Goal: Task Accomplishment & Management: Use online tool/utility

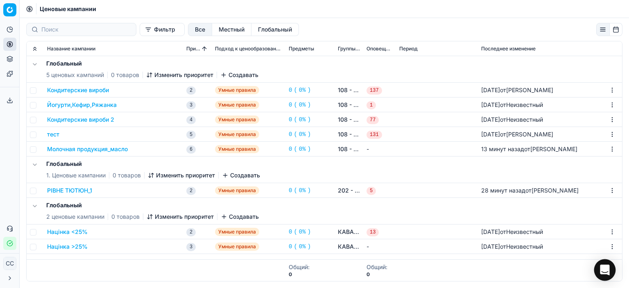
click at [603, 274] on icon "Open Intercom Messenger" at bounding box center [605, 270] width 11 height 11
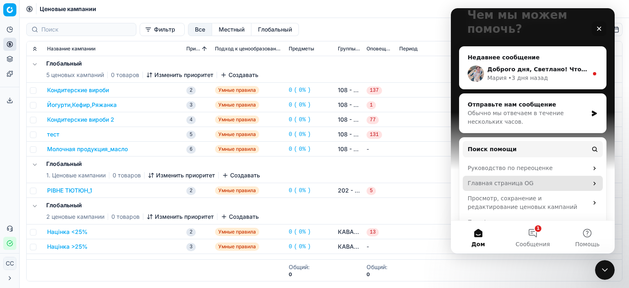
scroll to position [88, 0]
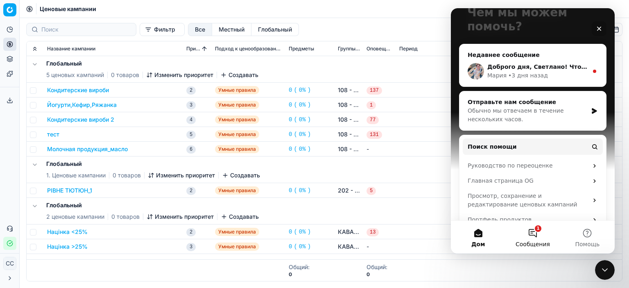
click at [538, 239] on button "1 Сообщения" at bounding box center [533, 237] width 54 height 33
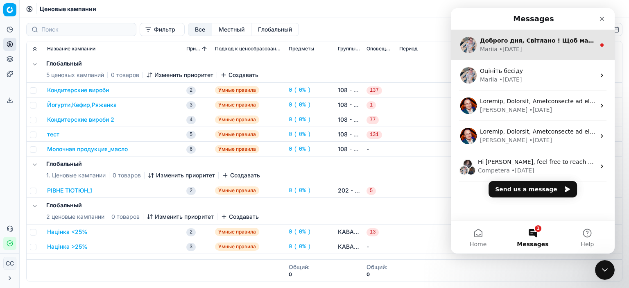
click at [526, 54] on div "Доброго дня, Світлано ! Щоб мати змогу створити глобальну цінову кампанію, необ…" at bounding box center [533, 45] width 164 height 30
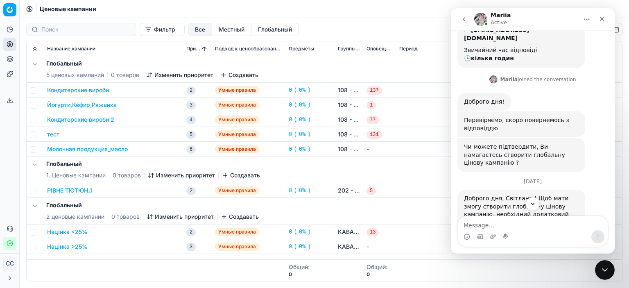
scroll to position [200, 0]
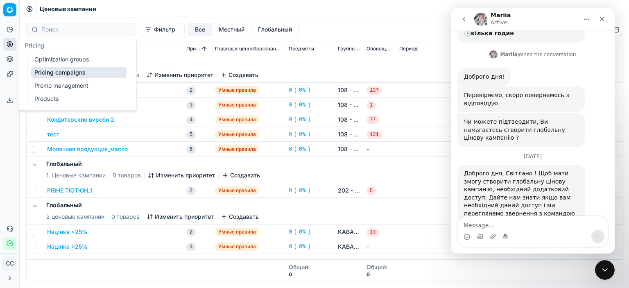
click at [13, 47] on button "Цены" at bounding box center [9, 44] width 13 height 13
click at [48, 75] on font "Ценовые кампании" at bounding box center [61, 72] width 54 height 7
click at [65, 63] on font "Группы оптимизации" at bounding box center [63, 59] width 59 height 8
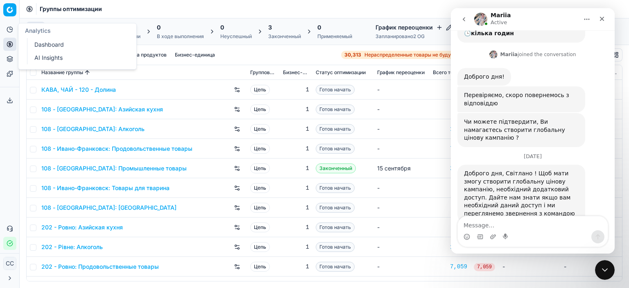
click at [8, 44] on icon at bounding box center [10, 44] width 7 height 7
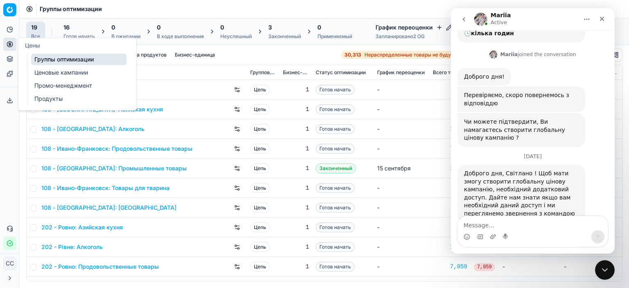
click at [72, 71] on font "Ценовые кампании" at bounding box center [61, 72] width 54 height 7
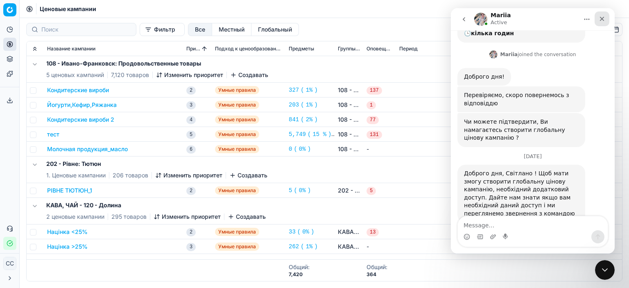
click at [600, 16] on icon "Close" at bounding box center [602, 19] width 7 height 7
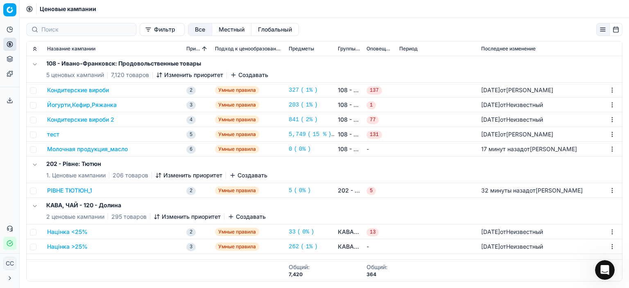
scroll to position [209, 0]
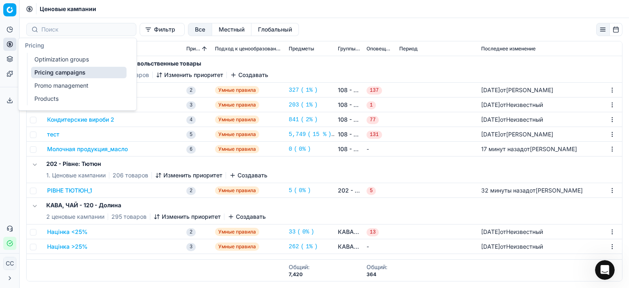
click at [13, 43] on button "Цены" at bounding box center [9, 44] width 13 height 13
click at [58, 59] on font "Группы оптимизации" at bounding box center [63, 59] width 59 height 7
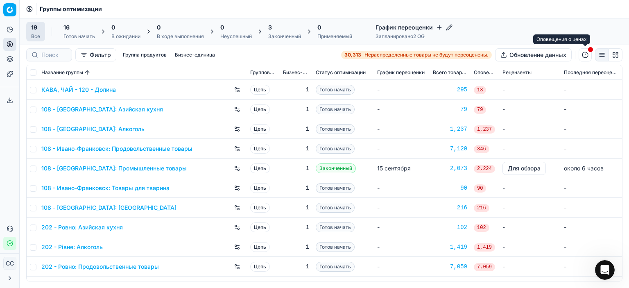
click at [589, 53] on button "button" at bounding box center [585, 54] width 13 height 13
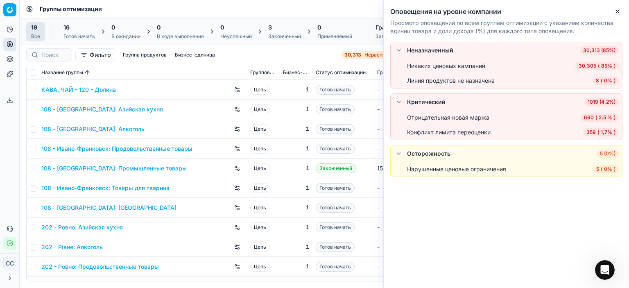
click at [600, 66] on span "30,305 ( 85% )" at bounding box center [597, 66] width 43 height 8
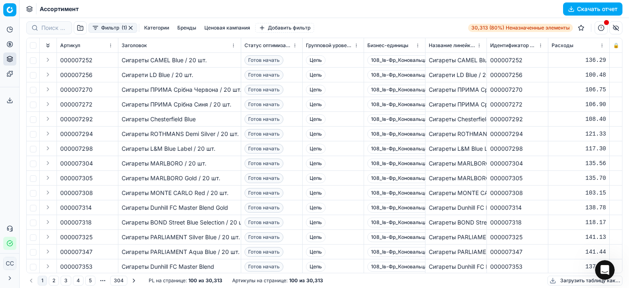
click at [585, 9] on font "Скачать отчет" at bounding box center [597, 8] width 41 height 7
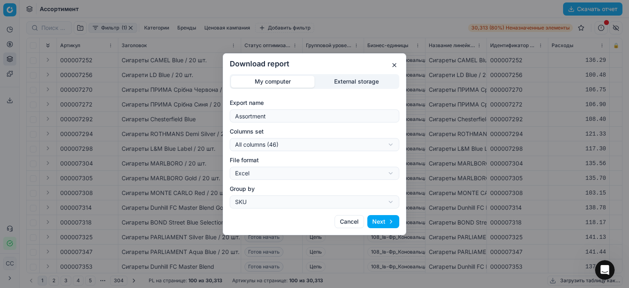
click at [388, 225] on button "Next" at bounding box center [383, 221] width 32 height 13
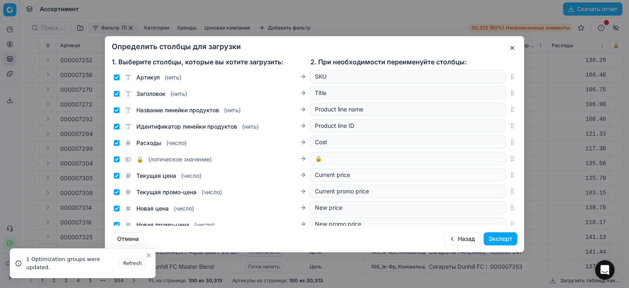
click at [510, 47] on button "button" at bounding box center [513, 48] width 10 height 10
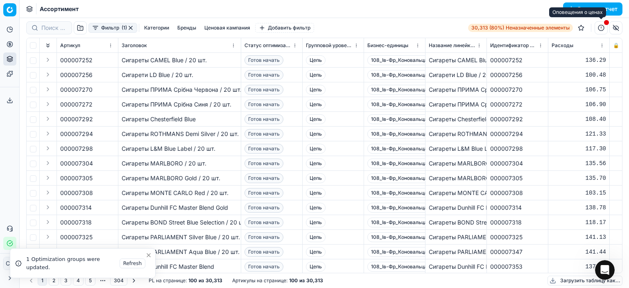
click at [599, 30] on button "button" at bounding box center [601, 27] width 13 height 13
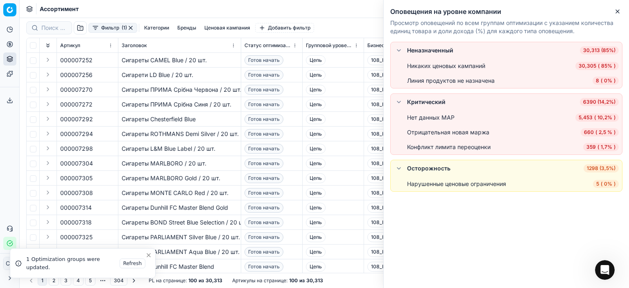
click at [425, 222] on div "Неназначенный 30,313 (85%) Никаких ценовых кампаний 30,305 ( 85% ) Линия продук…" at bounding box center [506, 133] width 232 height 183
click at [486, 243] on div "Неназначенный 30,313 (85%) Никаких ценовых кампаний 30,305 ( 85% ) Линия продук…" at bounding box center [506, 165] width 245 height 246
click at [595, 66] on font "30,305" at bounding box center [588, 66] width 18 height 6
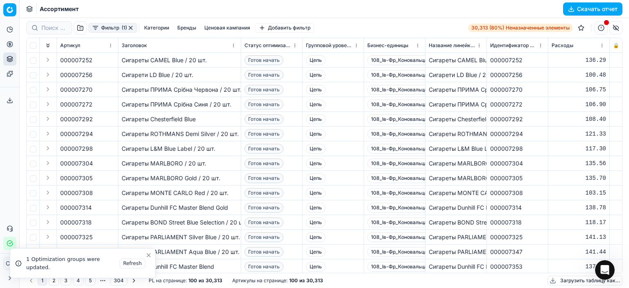
click at [588, 9] on font "Скачать отчет" at bounding box center [597, 8] width 41 height 7
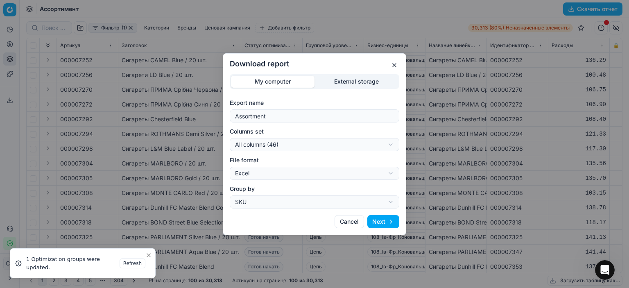
click at [397, 224] on button "Next" at bounding box center [383, 221] width 32 height 13
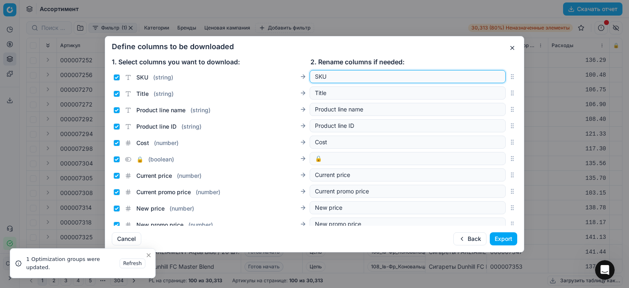
click at [352, 79] on input "SKU" at bounding box center [408, 77] width 186 height 8
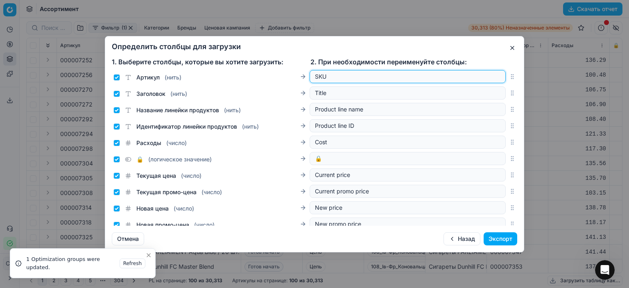
click at [384, 79] on input "SKU" at bounding box center [408, 77] width 186 height 8
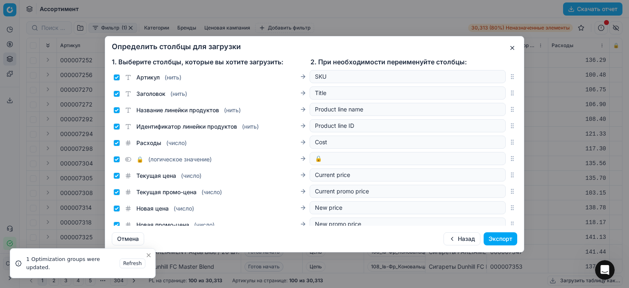
click at [372, 102] on div "Название линейки продуктов ( нить ) Product line name" at bounding box center [315, 109] width 406 height 16
click at [404, 110] on input "Product line name" at bounding box center [408, 109] width 186 height 8
drag, startPoint x: 401, startPoint y: 102, endPoint x: 355, endPoint y: 109, distance: 46.8
click at [308, 111] on div "Название линейки продуктов ( нить ) Product line name" at bounding box center [315, 109] width 406 height 16
click at [361, 109] on input "Product line name" at bounding box center [408, 109] width 186 height 8
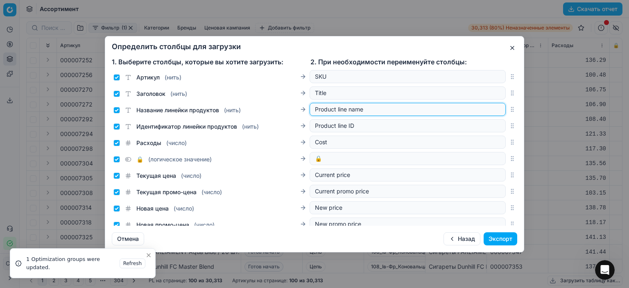
click at [361, 108] on input "Product line name" at bounding box center [408, 109] width 186 height 8
drag, startPoint x: 365, startPoint y: 108, endPoint x: 353, endPoint y: 107, distance: 12.7
click at [365, 108] on input "Product line name" at bounding box center [408, 109] width 186 height 8
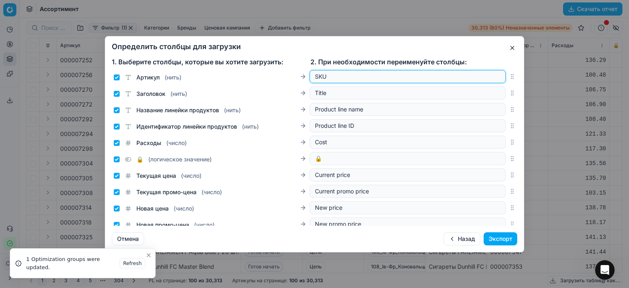
drag, startPoint x: 324, startPoint y: 78, endPoint x: 292, endPoint y: 78, distance: 32.4
click at [292, 78] on div "Артикул ( нить ) SKU" at bounding box center [309, 76] width 392 height 13
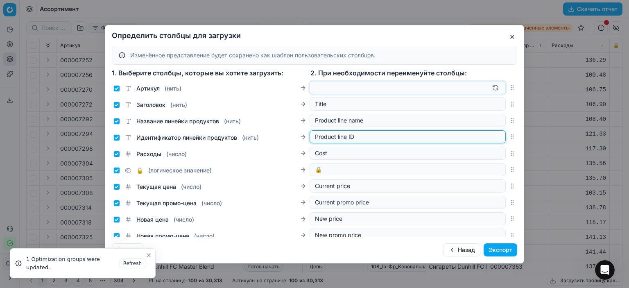
click at [404, 135] on input "Product line ID" at bounding box center [408, 137] width 186 height 8
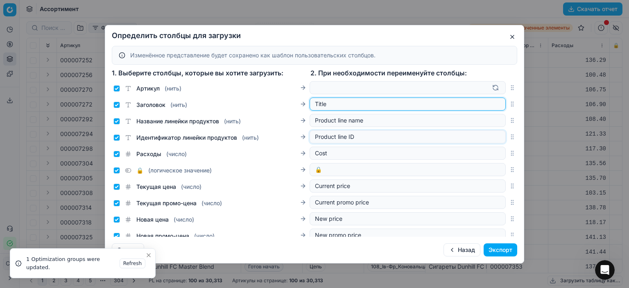
click at [321, 102] on input "Title" at bounding box center [408, 104] width 186 height 8
drag, startPoint x: 332, startPoint y: 104, endPoint x: 306, endPoint y: 104, distance: 25.8
click at [310, 104] on div "Title" at bounding box center [408, 104] width 196 height 13
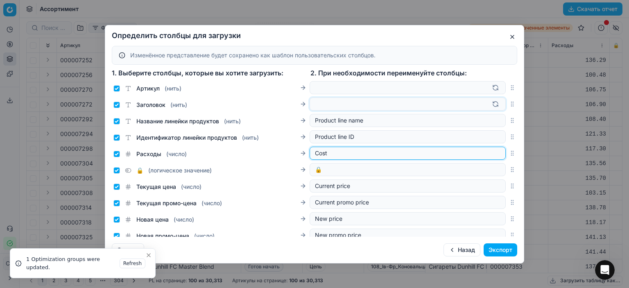
click at [431, 150] on input "Cost" at bounding box center [408, 153] width 186 height 8
type input "C"
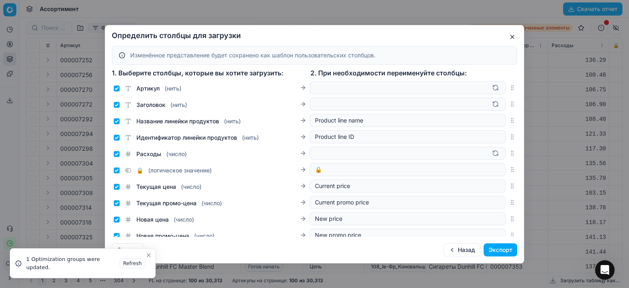
click at [497, 253] on font "Экспорт" at bounding box center [501, 249] width 24 height 7
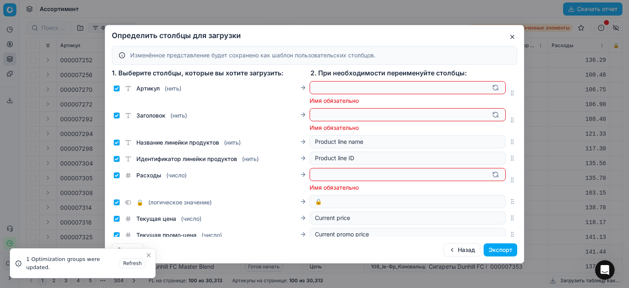
click at [510, 36] on button "button" at bounding box center [513, 37] width 10 height 10
